Goal: Information Seeking & Learning: Find specific page/section

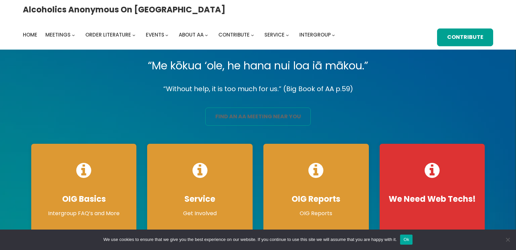
click at [246, 119] on link "find an aa meeting near you" at bounding box center [257, 117] width 105 height 18
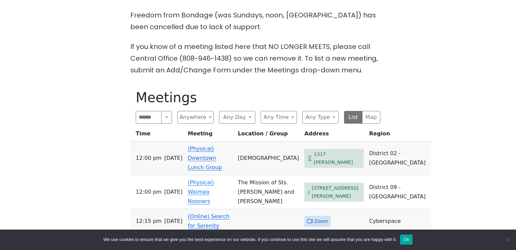
scroll to position [256, 0]
click at [207, 111] on button "Anywhere" at bounding box center [195, 117] width 36 height 13
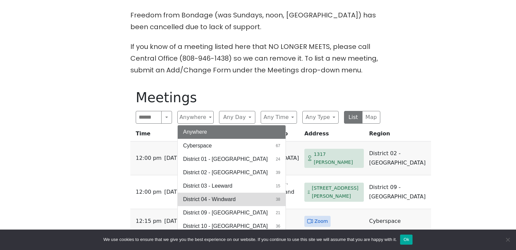
click at [198, 196] on span "District 04 - Windward" at bounding box center [209, 200] width 52 height 8
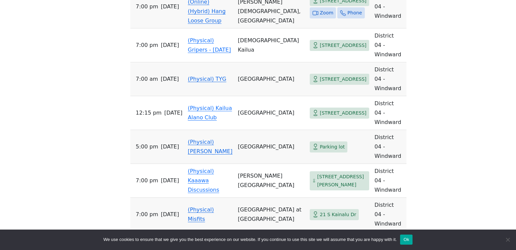
scroll to position [687, 0]
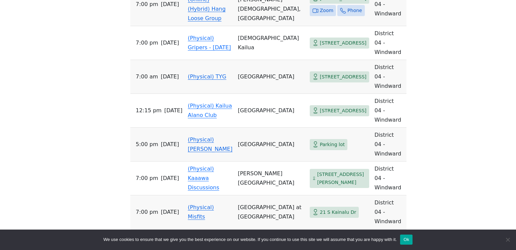
click at [220, 243] on link "(Physical) TYG" at bounding box center [207, 246] width 39 height 6
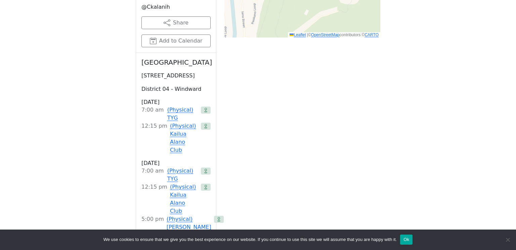
scroll to position [680, 0]
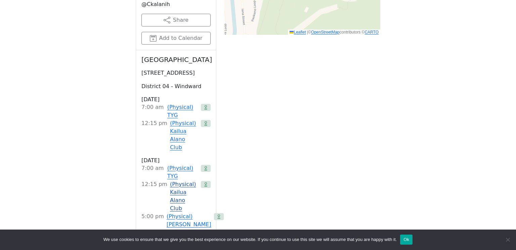
click at [170, 181] on link "(Physical) Kailua Alano Club" at bounding box center [184, 197] width 28 height 32
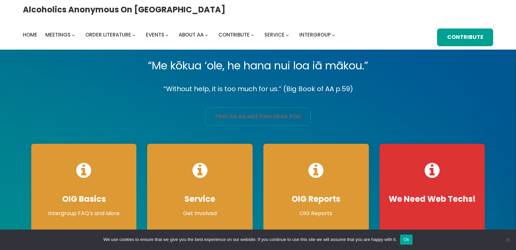
click at [253, 115] on link "find an aa meeting near you" at bounding box center [257, 117] width 105 height 18
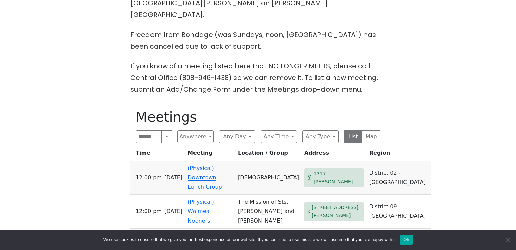
scroll to position [237, 0]
click at [209, 130] on button "Anywhere" at bounding box center [195, 136] width 36 height 13
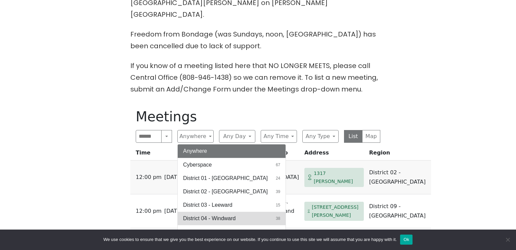
click at [215, 215] on span "District 04 - Windward" at bounding box center [209, 219] width 52 height 8
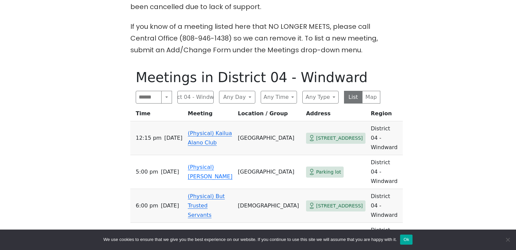
scroll to position [278, 0]
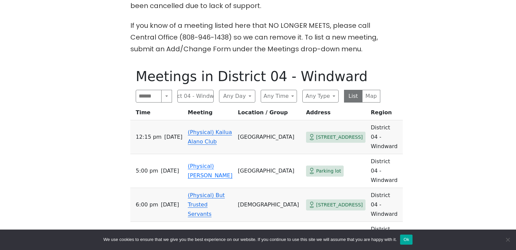
click at [205, 231] on link "(Physical) Willing to Grow" at bounding box center [208, 239] width 41 height 16
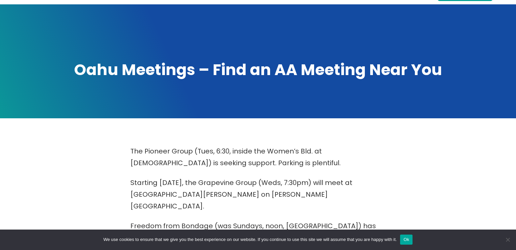
scroll to position [278, 0]
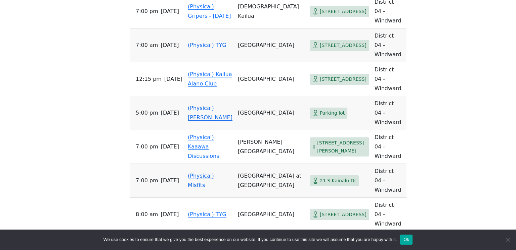
scroll to position [721, 0]
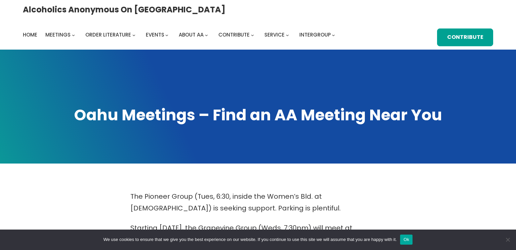
scroll to position [721, 0]
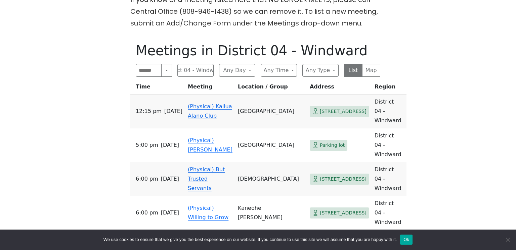
scroll to position [305, 0]
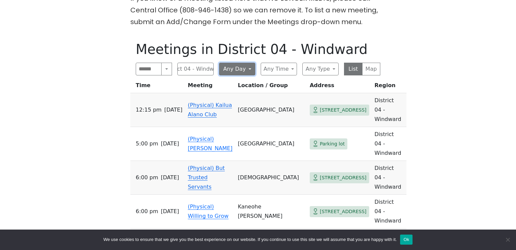
click at [249, 63] on button "Any Day" at bounding box center [237, 69] width 36 height 13
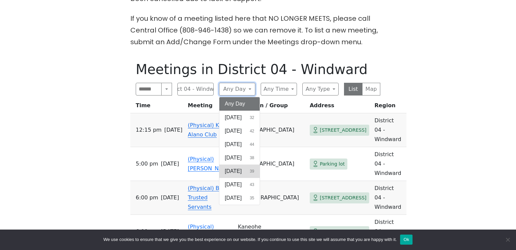
scroll to position [285, 0]
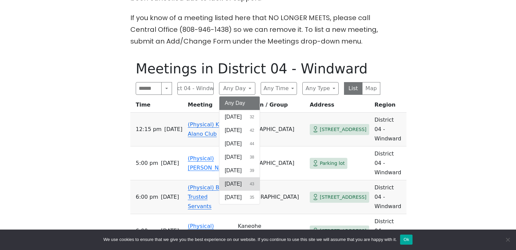
click at [232, 180] on span "[DATE]" at bounding box center [233, 184] width 17 height 8
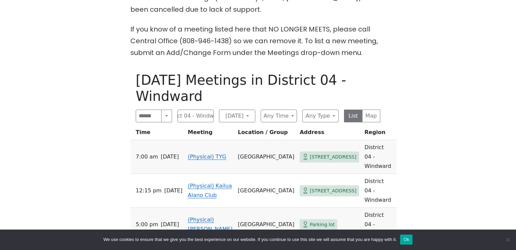
scroll to position [269, 0]
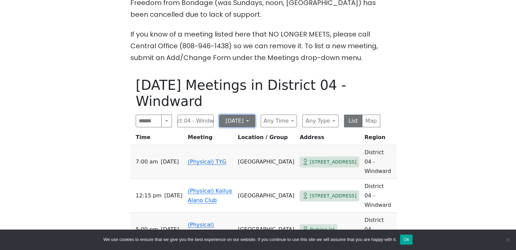
click at [245, 115] on button "[DATE]" at bounding box center [237, 121] width 36 height 13
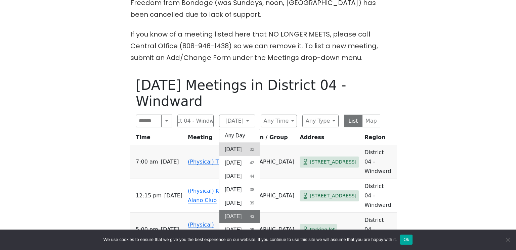
click at [233, 146] on span "[DATE]" at bounding box center [233, 150] width 17 height 8
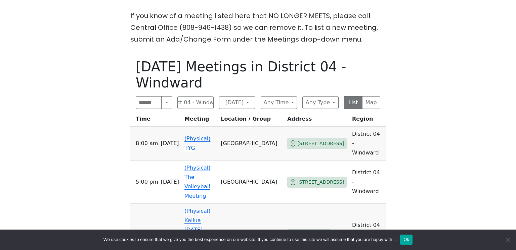
scroll to position [285, 0]
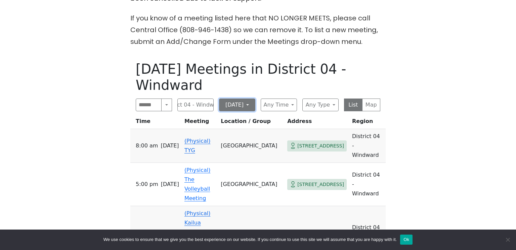
click at [245, 99] on button "[DATE]" at bounding box center [237, 105] width 36 height 13
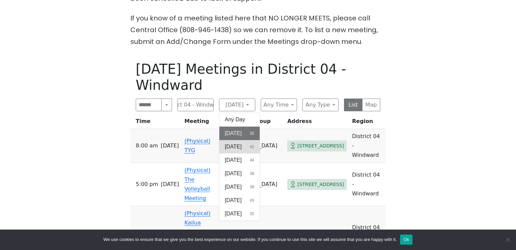
click at [233, 143] on span "[DATE]" at bounding box center [233, 147] width 17 height 8
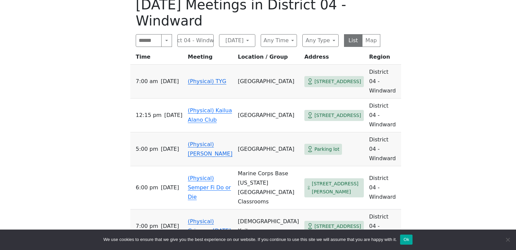
scroll to position [350, 0]
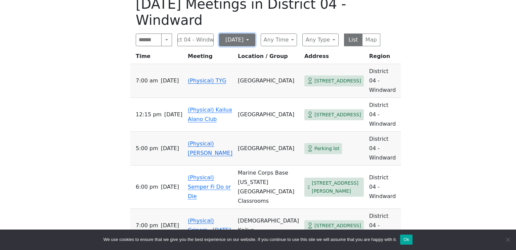
click at [247, 34] on button "[DATE]" at bounding box center [237, 40] width 36 height 13
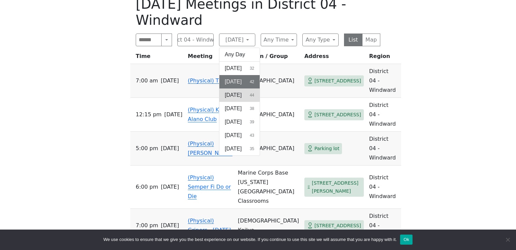
click at [237, 91] on span "[DATE]" at bounding box center [233, 95] width 17 height 8
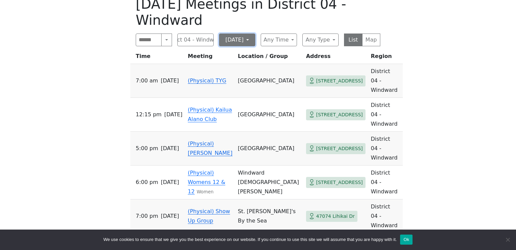
click at [245, 34] on button "[DATE]" at bounding box center [237, 40] width 36 height 13
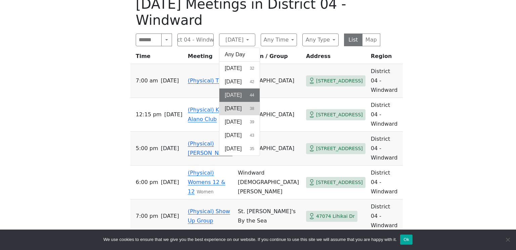
click at [233, 105] on span "[DATE]" at bounding box center [233, 109] width 17 height 8
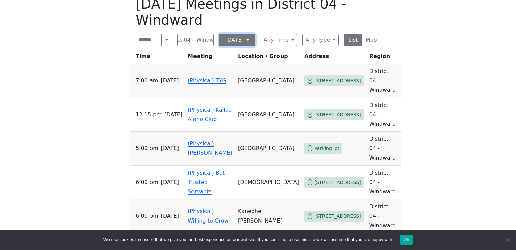
click at [252, 34] on button "[DATE]" at bounding box center [237, 40] width 36 height 13
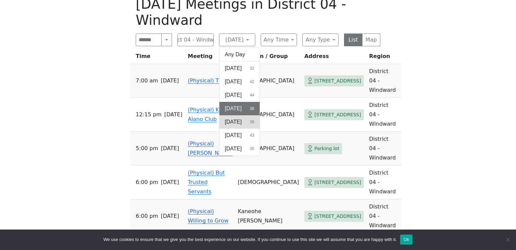
click at [228, 118] on span "[DATE]" at bounding box center [233, 122] width 17 height 8
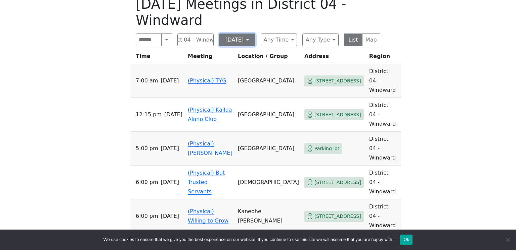
click at [253, 34] on button "[DATE]" at bounding box center [237, 40] width 36 height 13
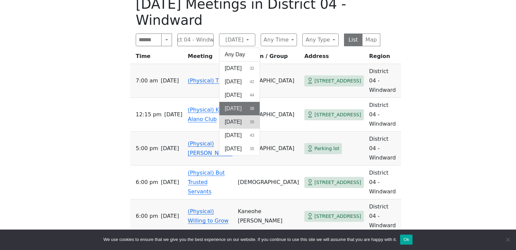
click at [236, 118] on span "[DATE]" at bounding box center [233, 122] width 17 height 8
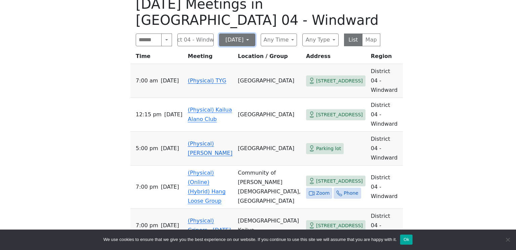
click at [250, 34] on button "[DATE]" at bounding box center [237, 40] width 36 height 13
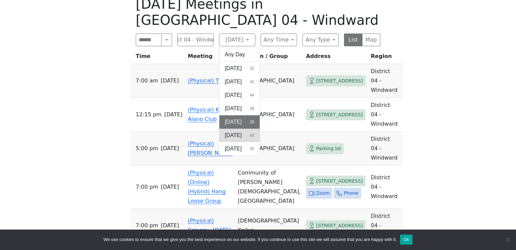
click at [229, 132] on span "[DATE]" at bounding box center [233, 136] width 17 height 8
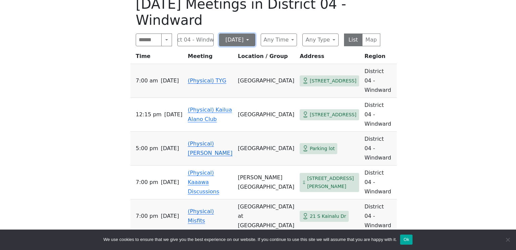
click at [247, 34] on button "[DATE]" at bounding box center [237, 40] width 36 height 13
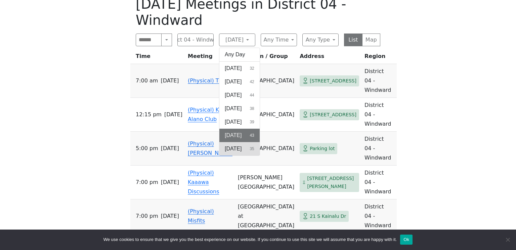
click at [231, 145] on span "[DATE]" at bounding box center [233, 149] width 17 height 8
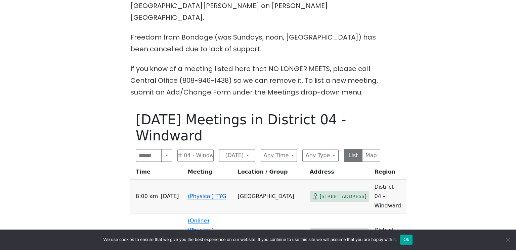
scroll to position [232, 0]
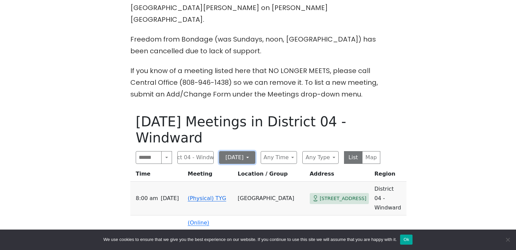
click at [249, 151] on button "[DATE]" at bounding box center [237, 157] width 36 height 13
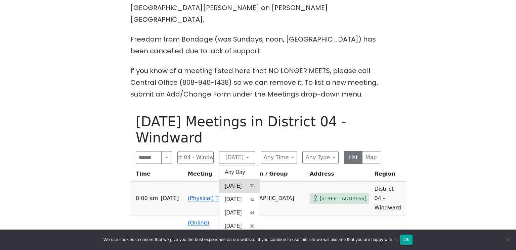
click at [229, 182] on span "[DATE]" at bounding box center [233, 186] width 17 height 8
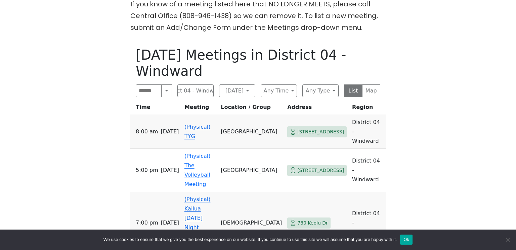
scroll to position [300, 0]
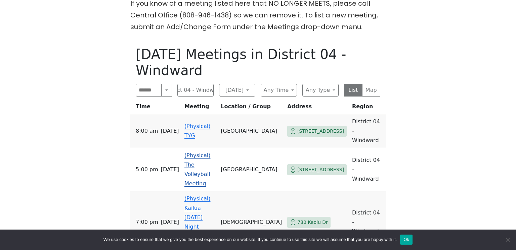
click at [205, 152] on link "(Physical) The Volleyball Meeting" at bounding box center [197, 169] width 26 height 35
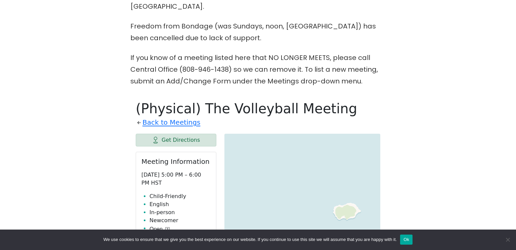
scroll to position [300, 0]
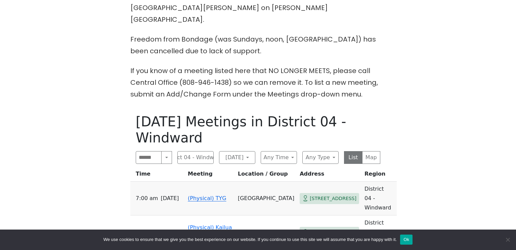
scroll to position [350, 0]
